Goal: Task Accomplishment & Management: Manage account settings

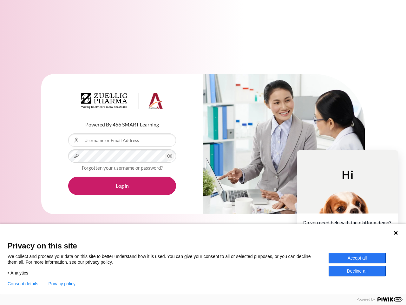
click at [203, 152] on div "Content" at bounding box center [284, 144] width 162 height 140
click at [170, 156] on icon "Content" at bounding box center [170, 156] width 8 height 8
click at [122, 186] on button "Log in" at bounding box center [122, 185] width 108 height 18
click at [396, 233] on icon at bounding box center [396, 233] width 4 height 4
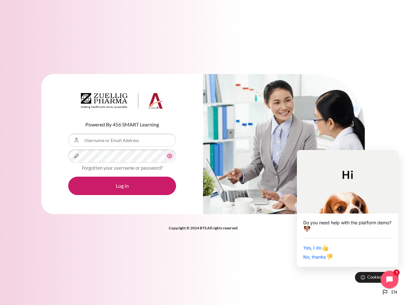
click at [357, 258] on div "Yes, I do No, thanks" at bounding box center [347, 249] width 89 height 23
click at [357, 271] on div "Powered By 456 SMART Learning Username or Email Address Password Forgotten your…" at bounding box center [203, 152] width 406 height 305
click at [23, 283] on div "Powered By 456 SMART Learning Username or Email Address Password Forgotten your…" at bounding box center [203, 152] width 406 height 305
